Goal: Check status

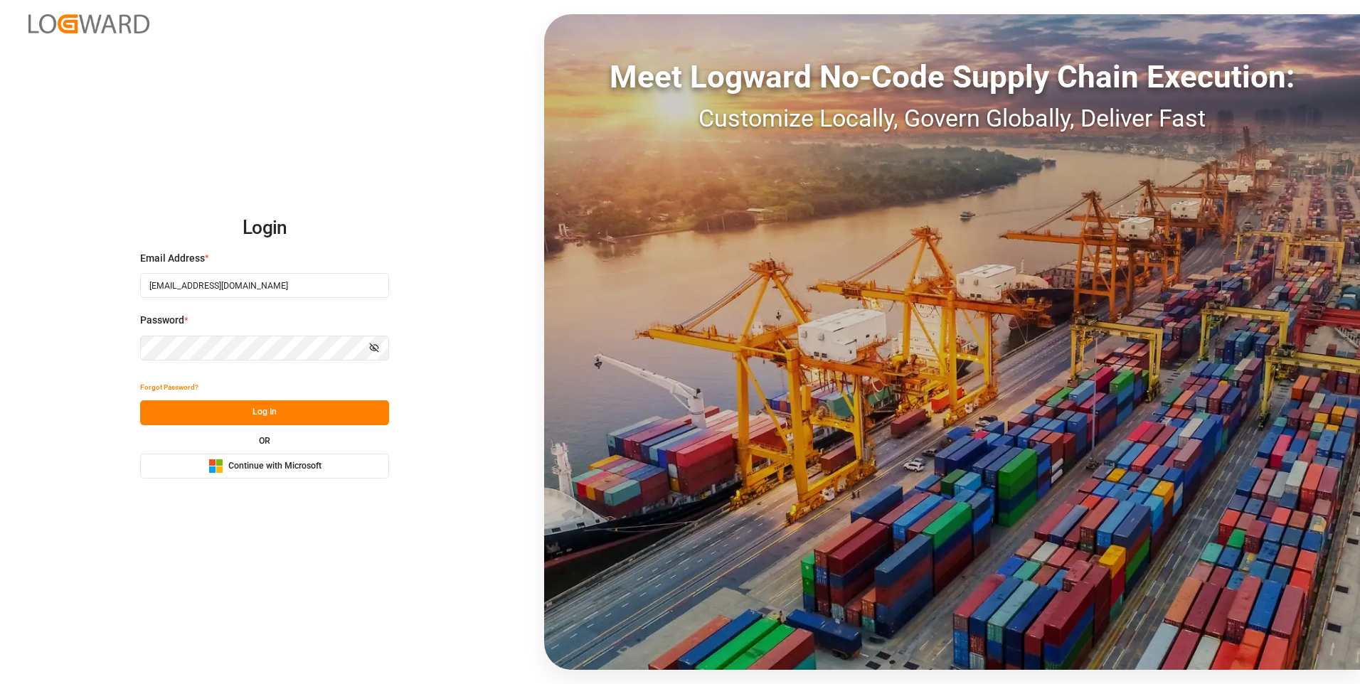
click at [184, 415] on button "Log In" at bounding box center [264, 412] width 249 height 25
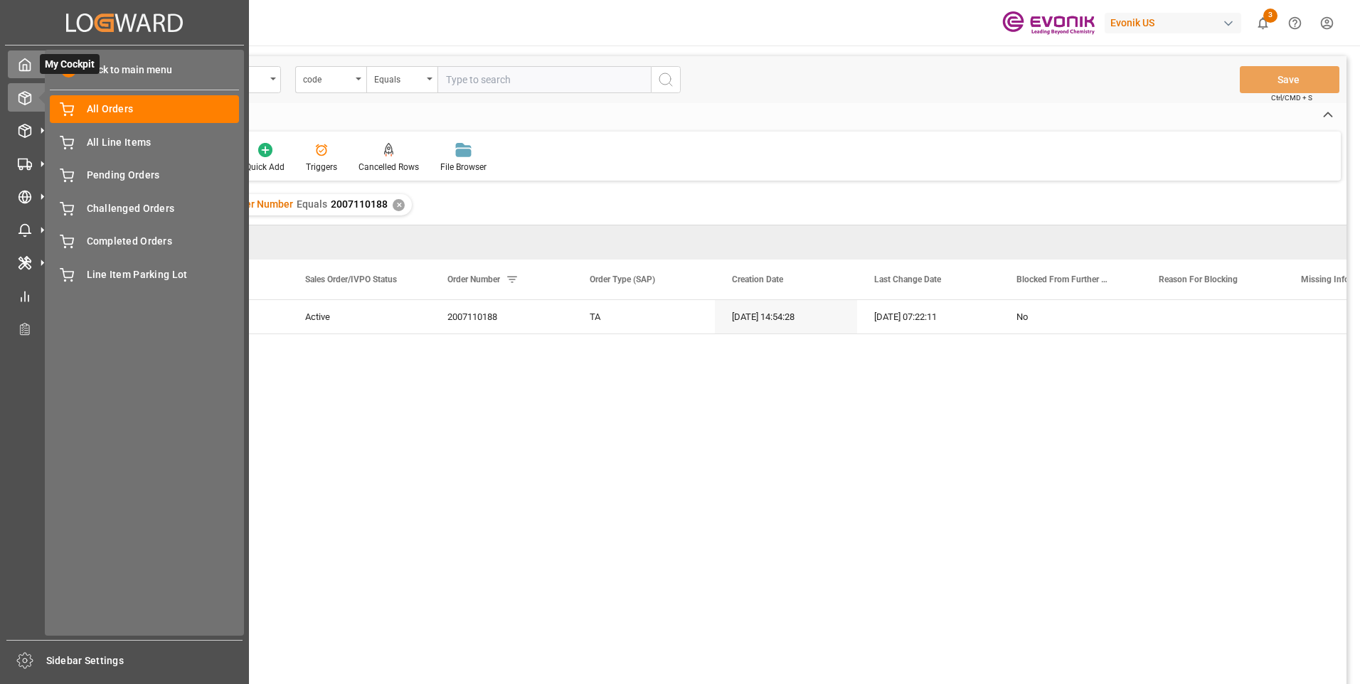
click at [22, 70] on icon at bounding box center [25, 65] width 14 height 14
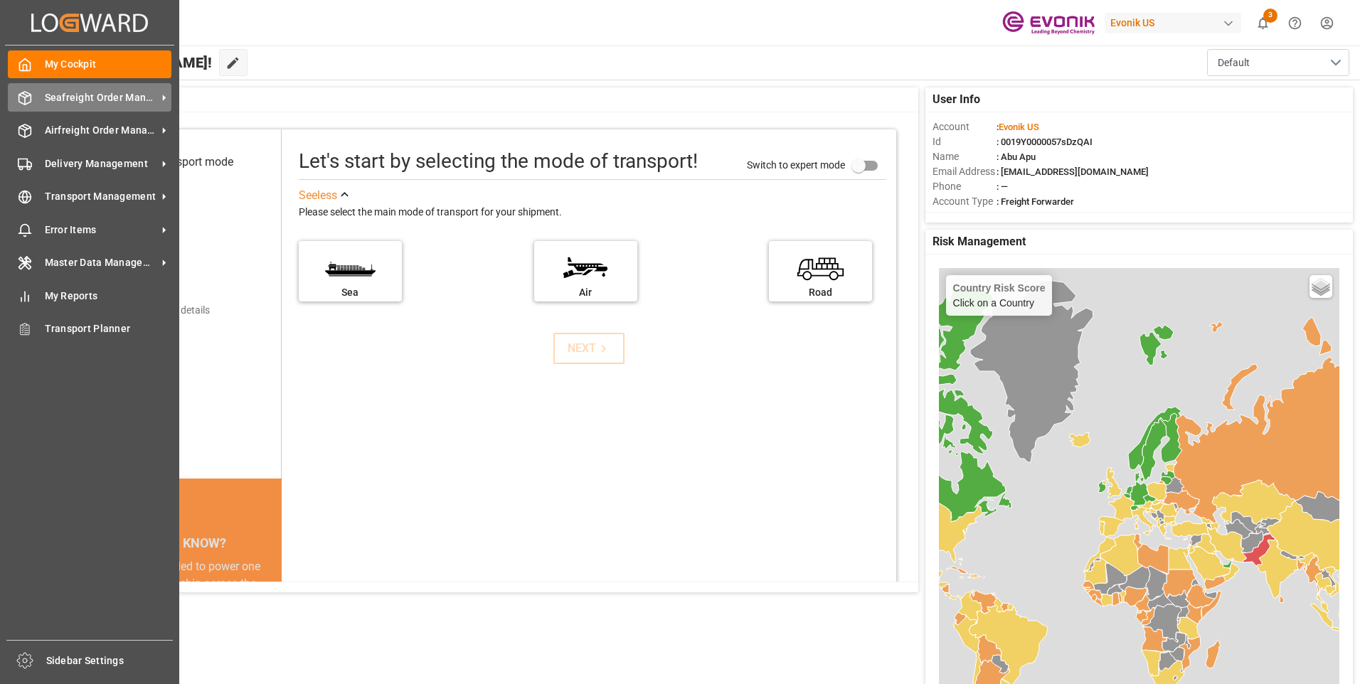
click at [78, 96] on span "Seafreight Order Management" at bounding box center [101, 97] width 112 height 15
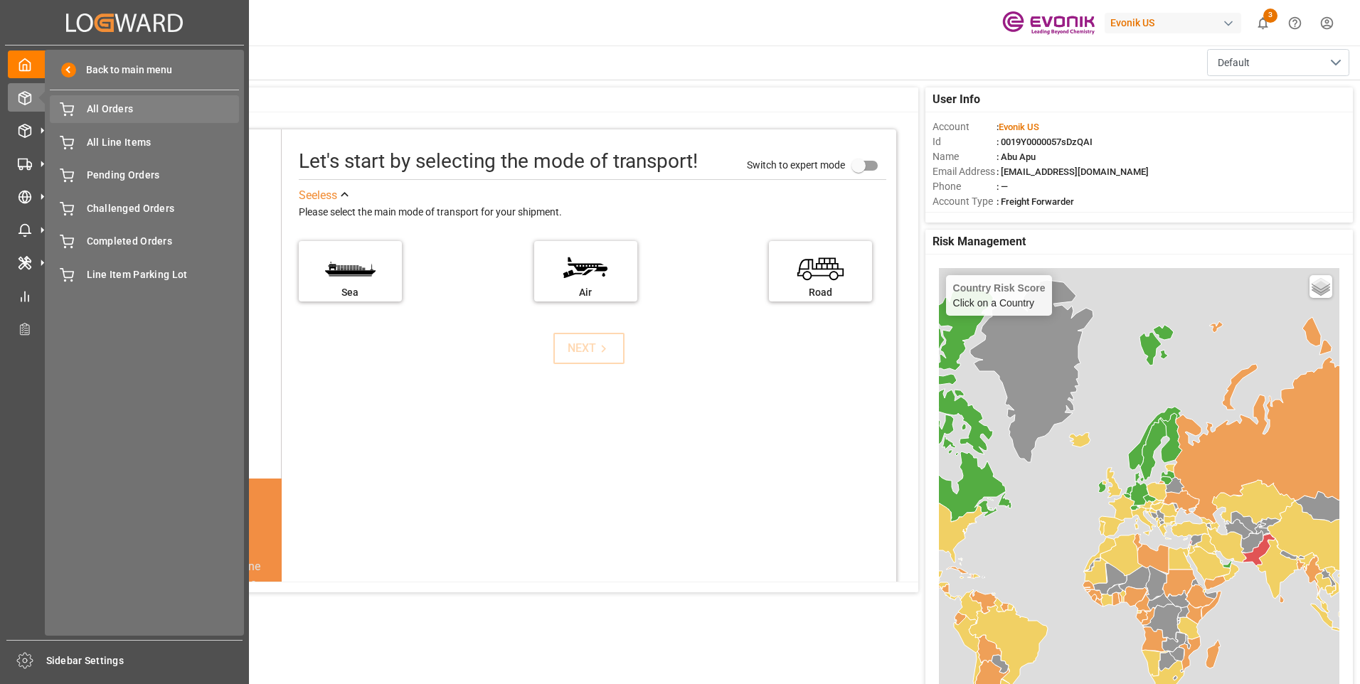
click at [121, 110] on span "All Orders" at bounding box center [163, 109] width 153 height 15
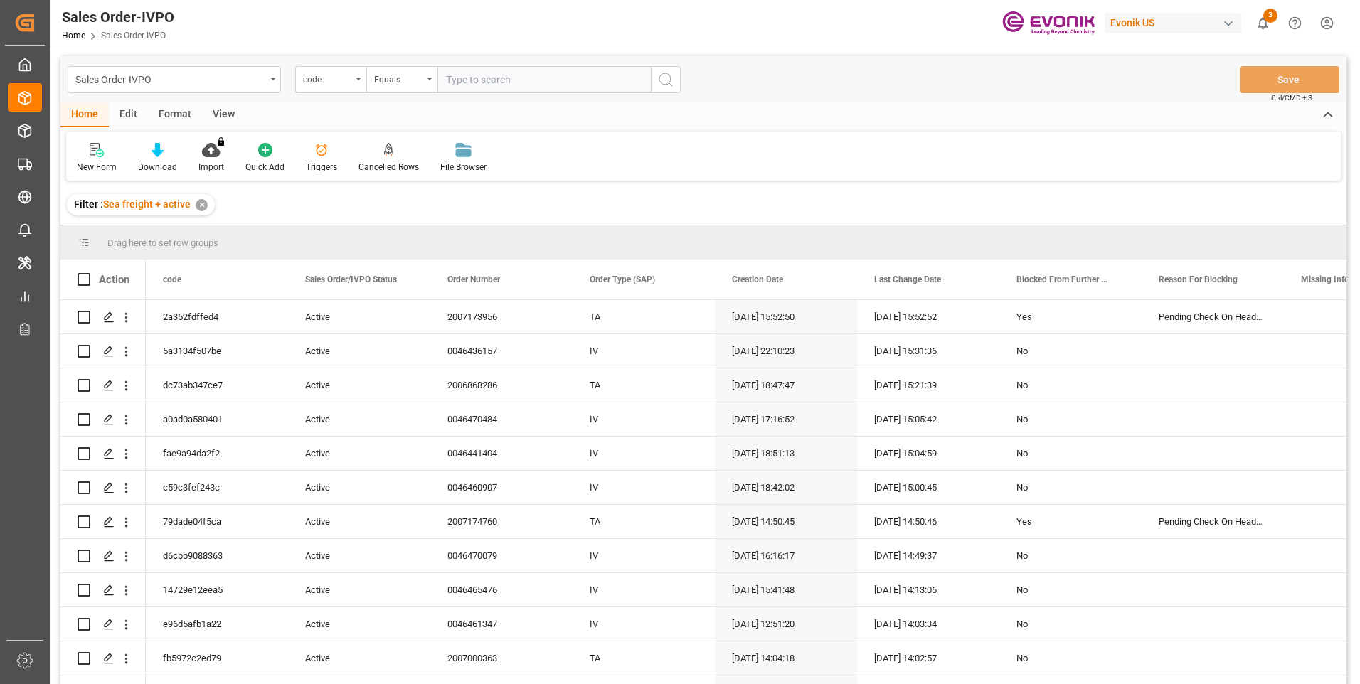
click at [355, 82] on div "code" at bounding box center [330, 79] width 71 height 27
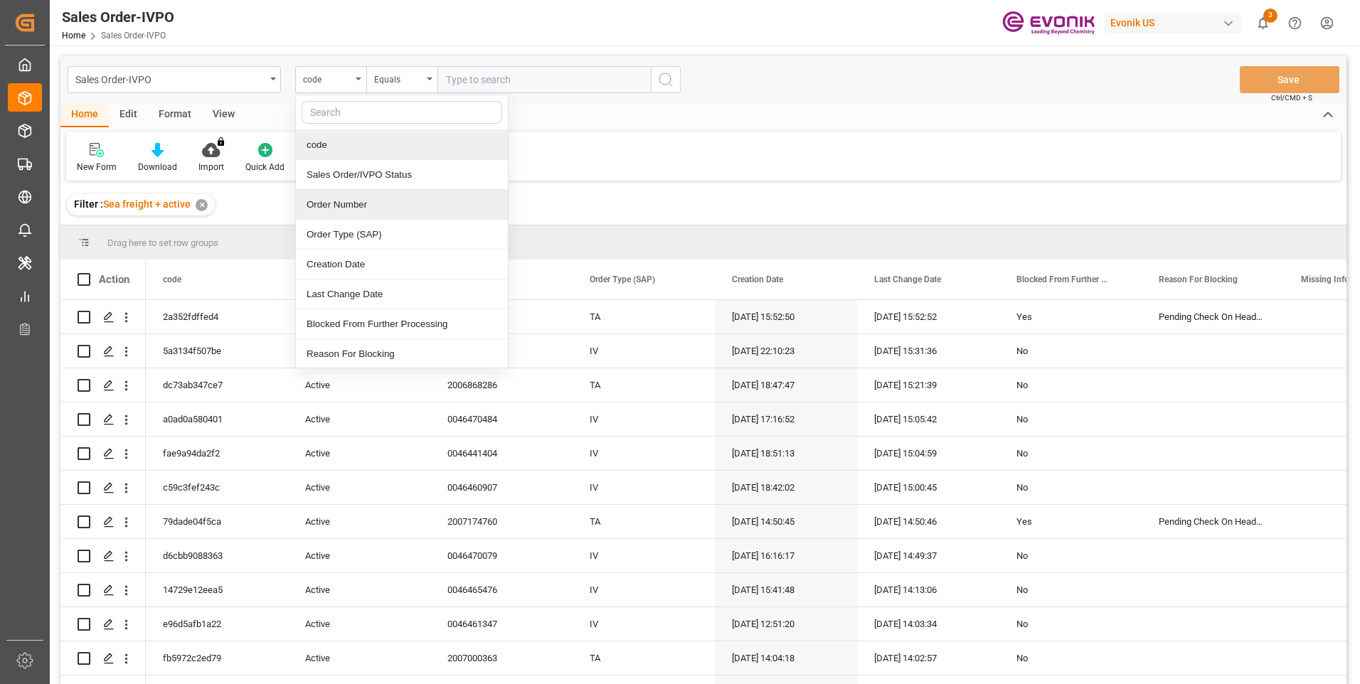
click at [334, 201] on div "Order Number" at bounding box center [402, 205] width 212 height 30
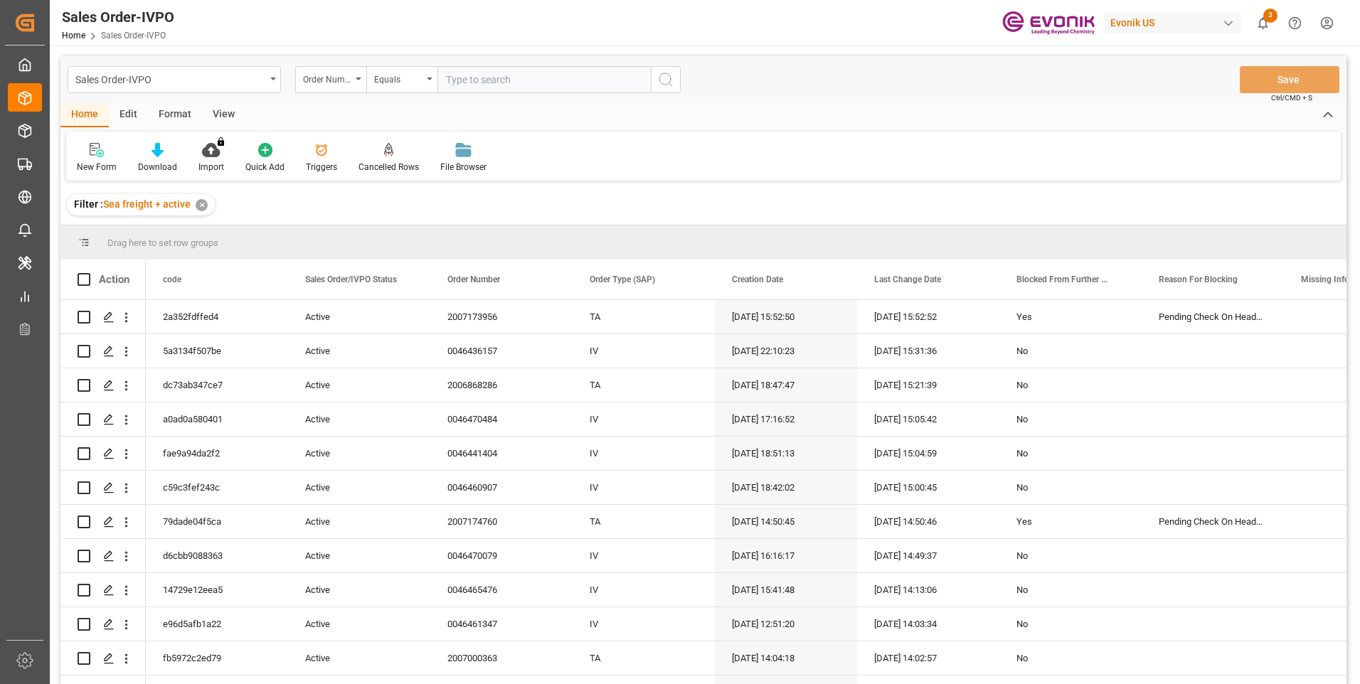
click at [462, 80] on input "text" at bounding box center [543, 79] width 213 height 27
paste input "46466340"
type input "0046466340"
click at [660, 85] on icon "search button" at bounding box center [665, 79] width 17 height 17
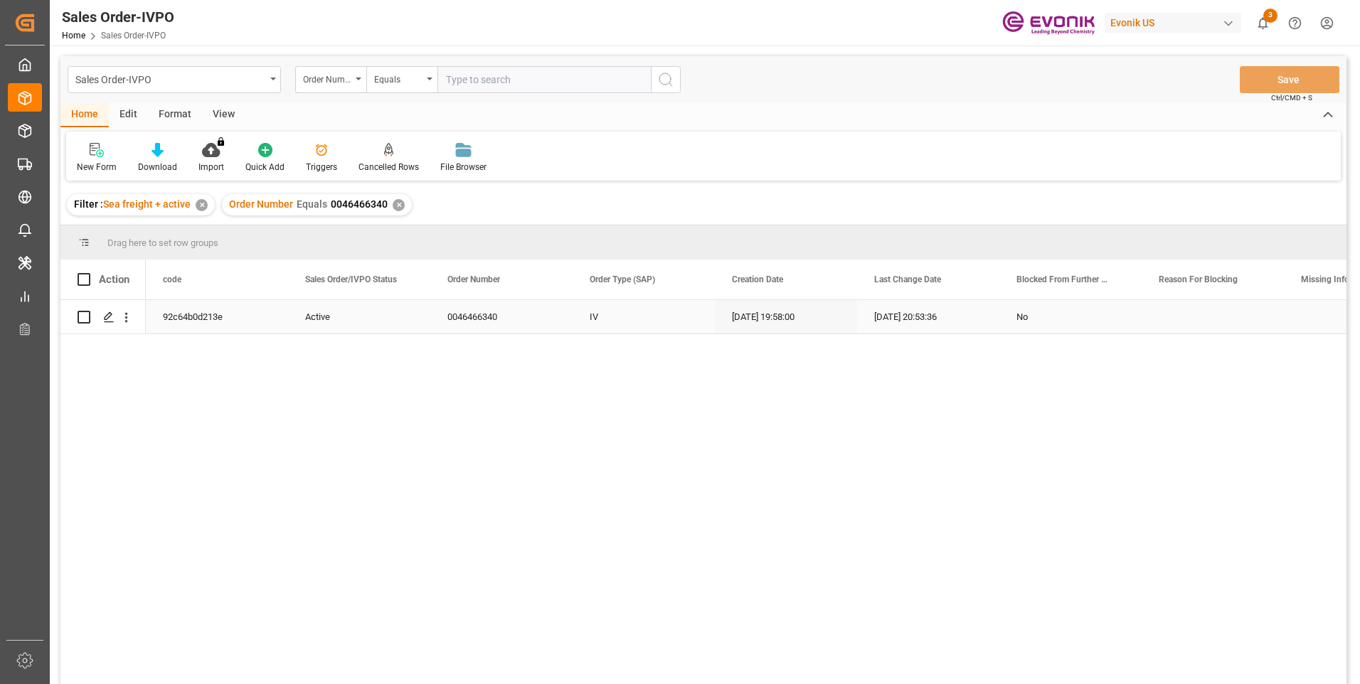
click at [1016, 321] on div "No" at bounding box center [1070, 317] width 108 height 33
